Goal: Task Accomplishment & Management: Use online tool/utility

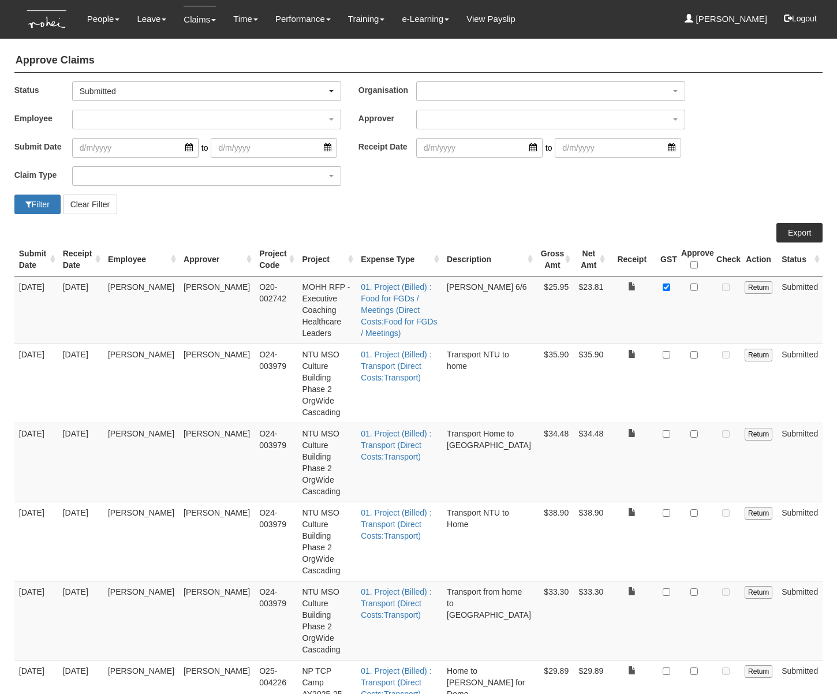
select select "50"
click at [269, 642] on div "Submit Date Receipt Date Employee Approver Project Code Project Expense Type De…" at bounding box center [418, 485] width 809 height 525
click at [544, 581] on td "$33.30" at bounding box center [555, 620] width 38 height 79
click at [712, 199] on div "Filter Clear Filter" at bounding box center [419, 205] width 826 height 20
click at [765, 665] on input "Return" at bounding box center [759, 671] width 28 height 13
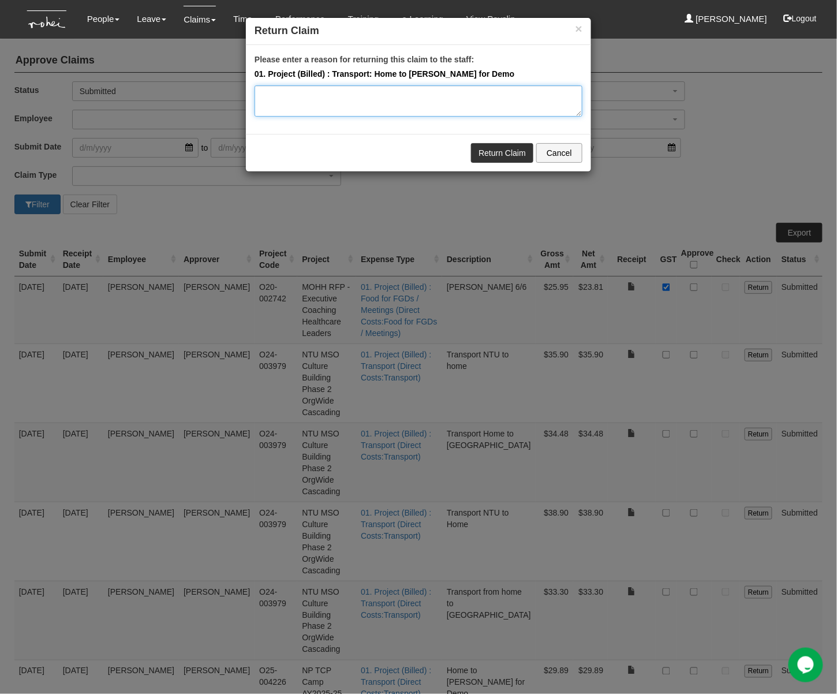
click at [468, 103] on textarea "Please enter a reason for returning this claim to the staff:" at bounding box center [419, 100] width 328 height 31
type textarea "Hi Abel, could I request your help to edit this to Internal Project Management?…"
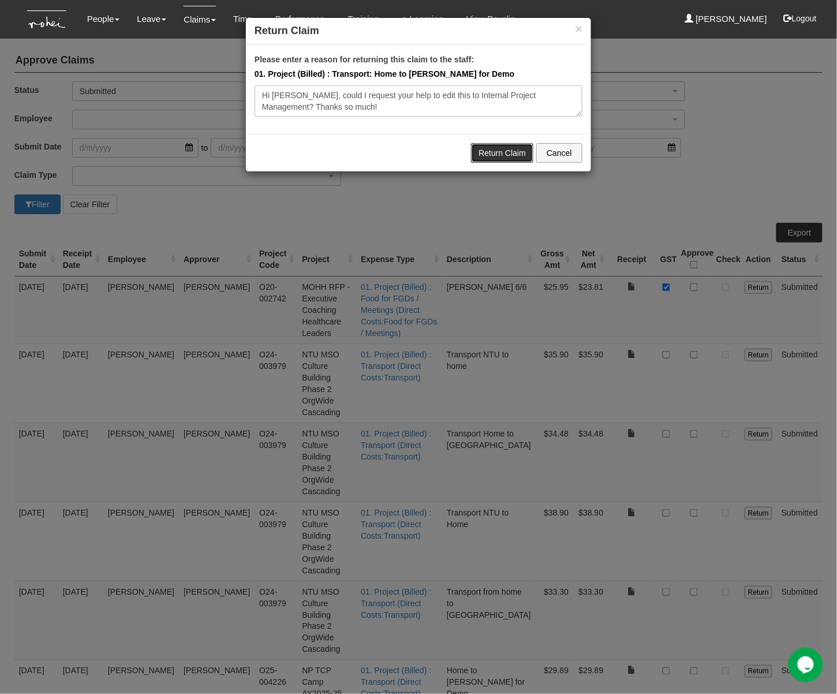
click at [494, 153] on link "Return Claim" at bounding box center [502, 153] width 62 height 20
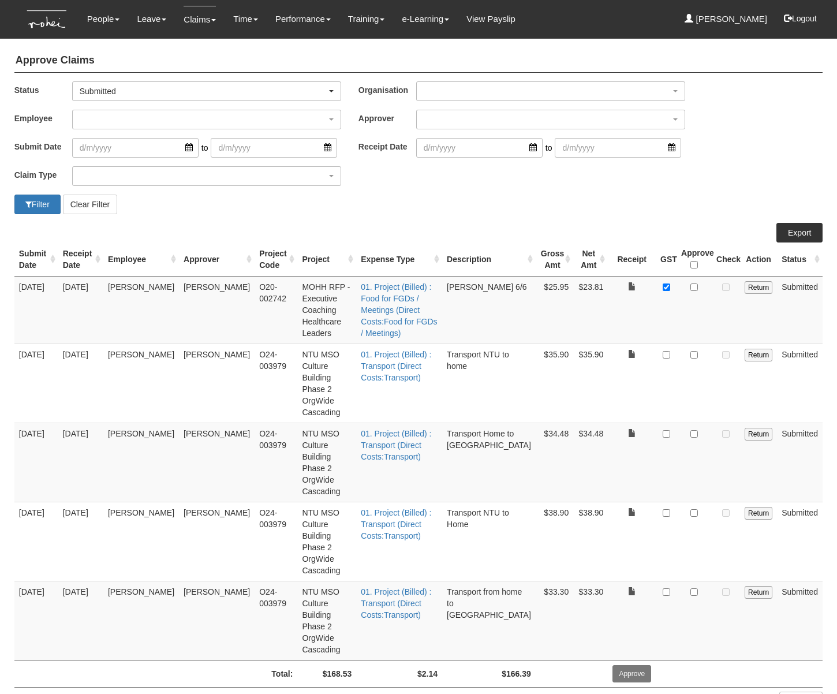
select select "50"
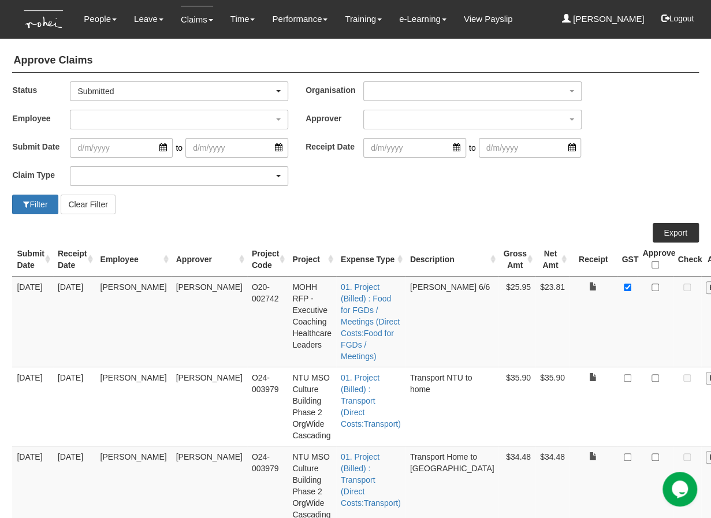
scroll to position [6, 0]
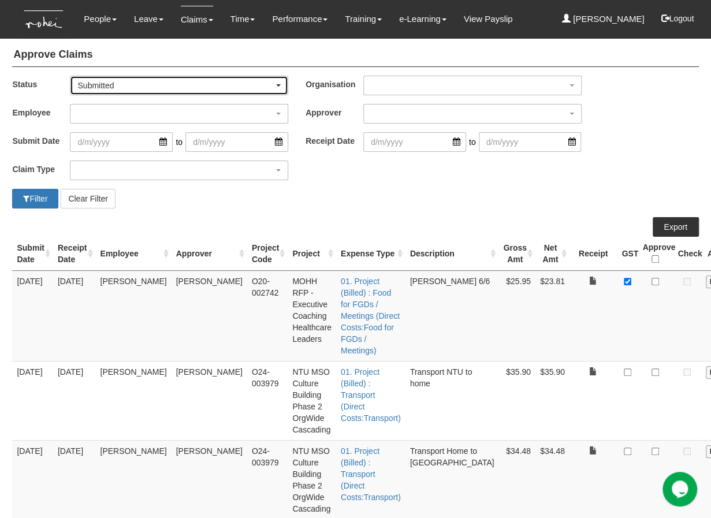
click at [103, 88] on div "Submitted" at bounding box center [175, 86] width 196 height 12
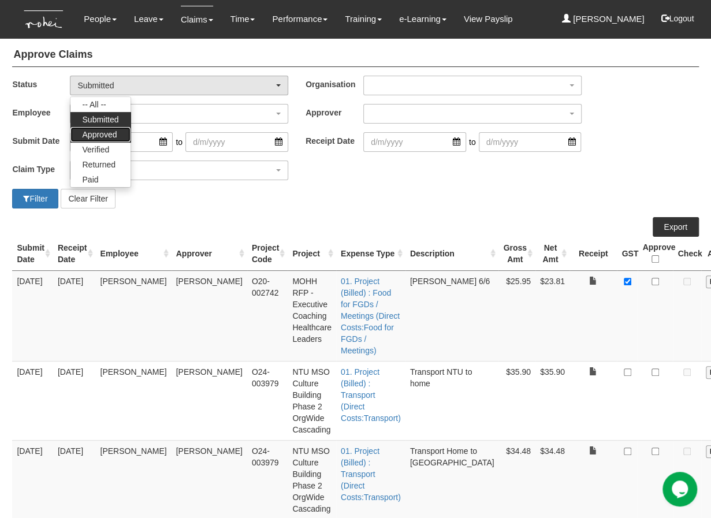
click at [107, 135] on span "Approved" at bounding box center [99, 135] width 35 height 12
select select "Approved"
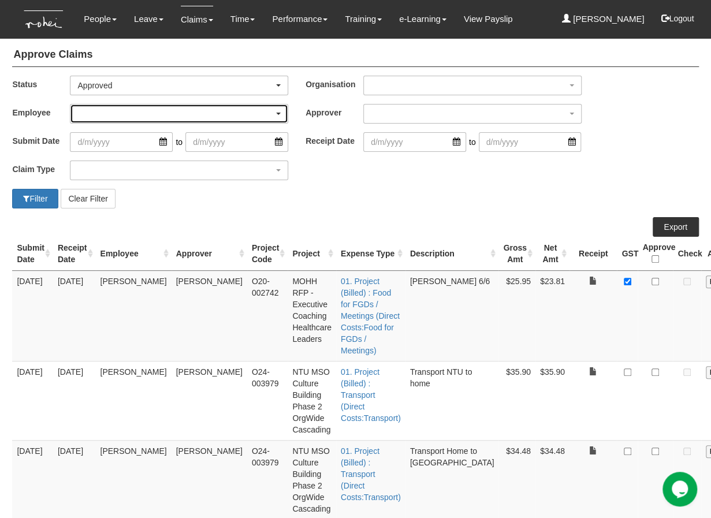
click at [78, 113] on div "button" at bounding box center [178, 114] width 217 height 18
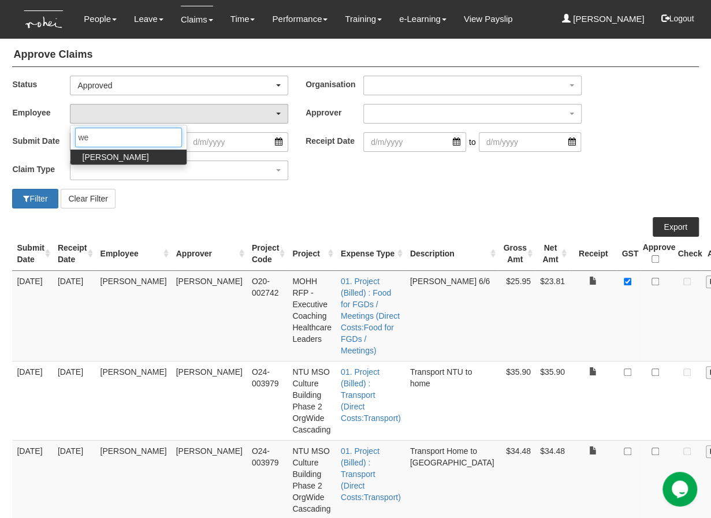
type input "we"
click at [123, 152] on span "[PERSON_NAME]" at bounding box center [115, 157] width 66 height 12
select select "c85e7207-948b-4a93-b1ce-7591f482d584"
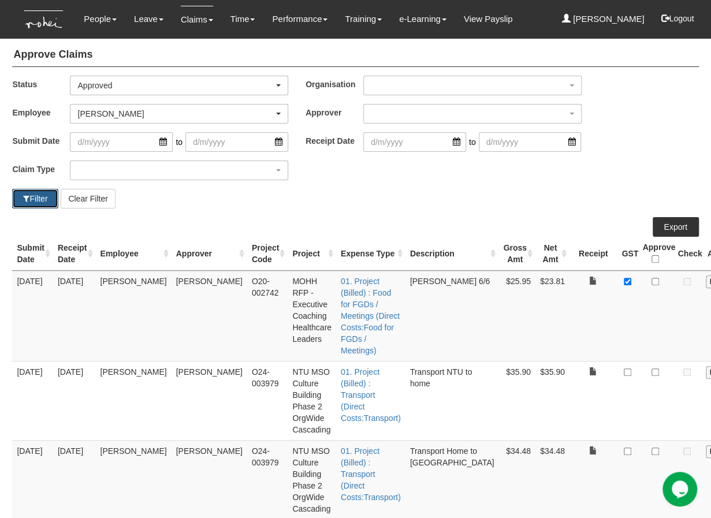
click at [38, 203] on button "Filter" at bounding box center [35, 199] width 46 height 20
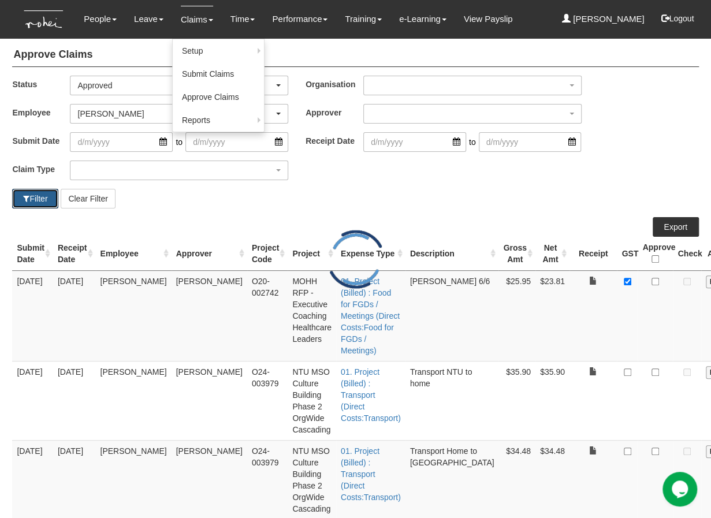
select select "50"
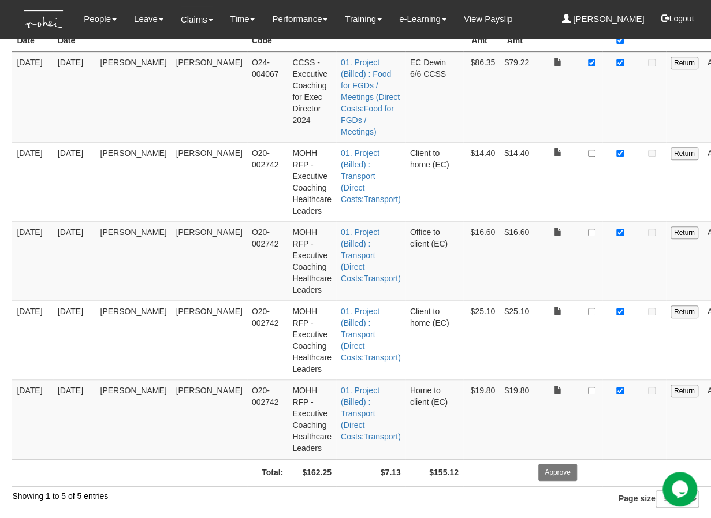
scroll to position [0, 0]
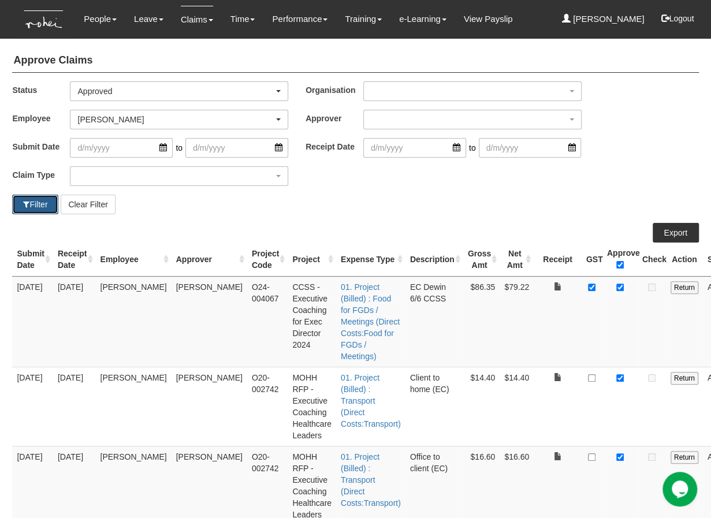
click at [36, 199] on button "Filter" at bounding box center [35, 205] width 46 height 20
select select "50"
click at [349, 172] on div "Claim Type (01) Personal Reimbursement (02) Advance Disbursement (03) [PERSON_N…" at bounding box center [354, 180] width 703 height 28
click at [38, 202] on button "Filter" at bounding box center [35, 205] width 46 height 20
select select "50"
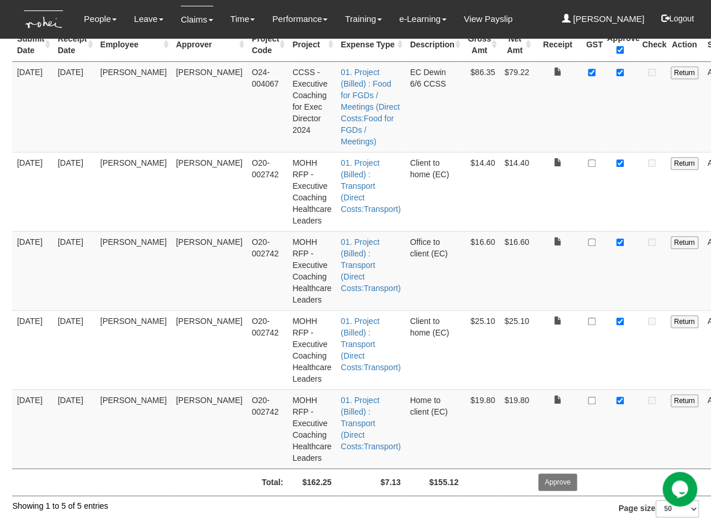
scroll to position [214, 0]
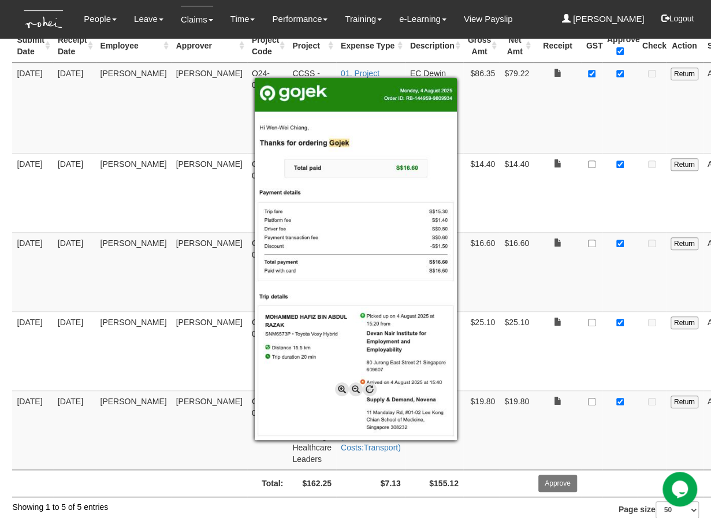
click at [518, 183] on div at bounding box center [355, 259] width 711 height 518
